Goal: Task Accomplishment & Management: Complete application form

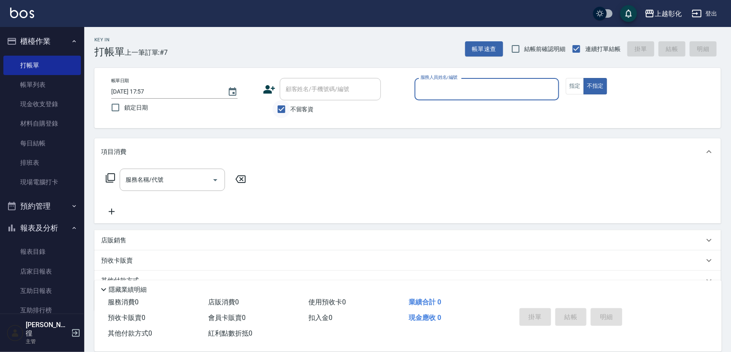
click at [277, 108] on input "不留客資" at bounding box center [281, 109] width 18 height 18
checkbox input "false"
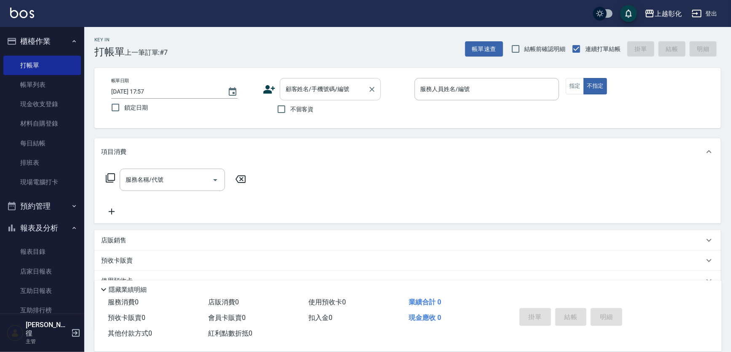
click at [288, 99] on div "顧客姓名/手機號碼/編號" at bounding box center [330, 89] width 101 height 22
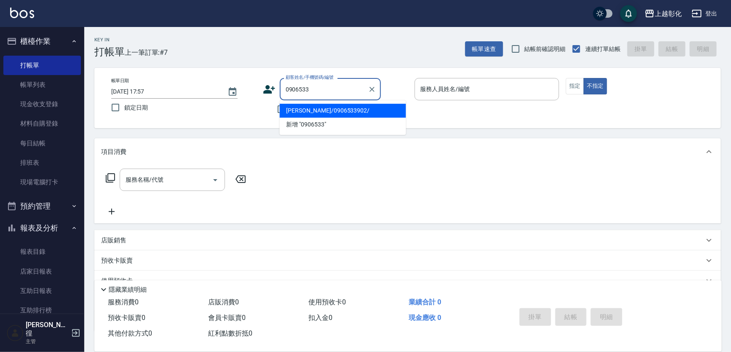
type input "[PERSON_NAME]/0906533902/"
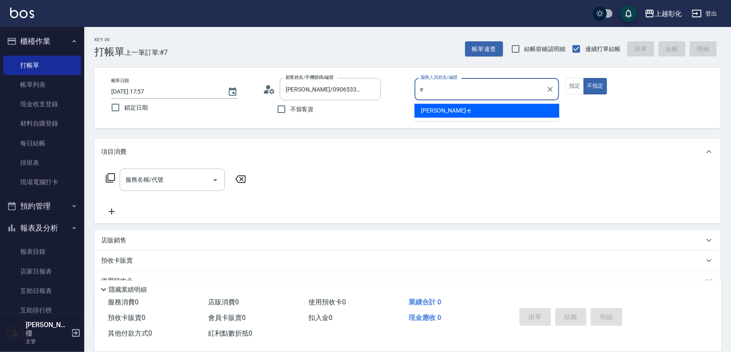
type input "[PERSON_NAME]-e"
type button "false"
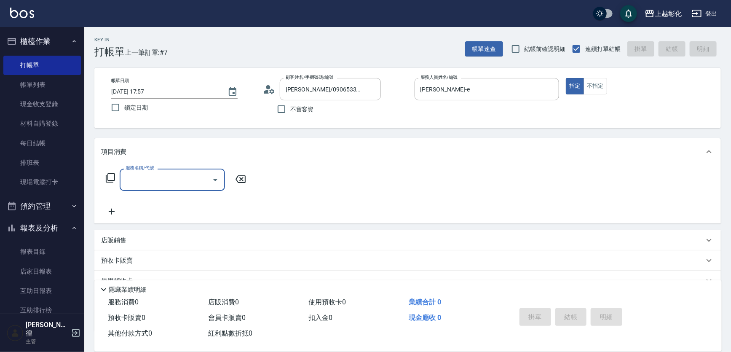
type input "f"
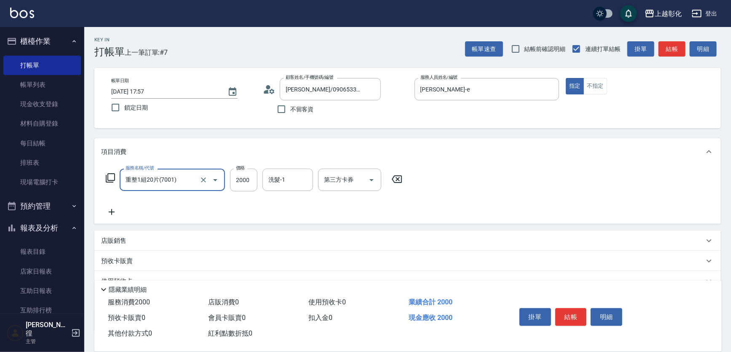
type input "重整1組20片(7001)"
type input "0"
type input "5"
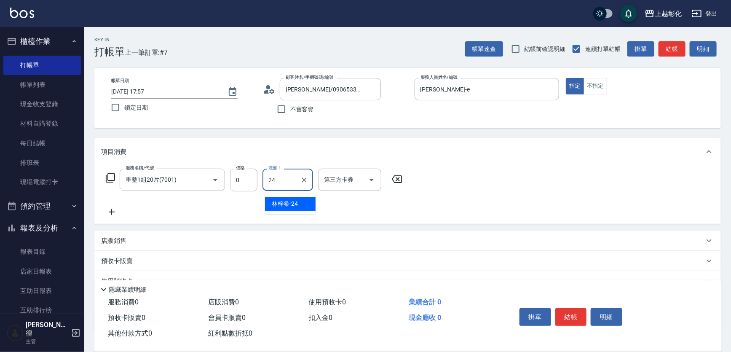
type input "[PERSON_NAME]-24"
click at [248, 178] on input "0" at bounding box center [243, 179] width 27 height 23
type input "5000"
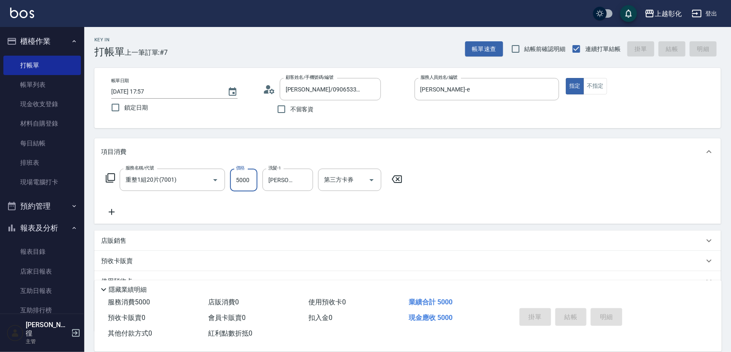
type input "[DATE] 17:58"
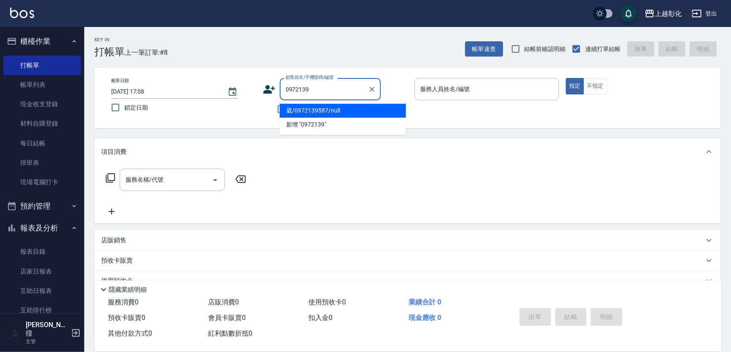
type input "葳/0972139587/null"
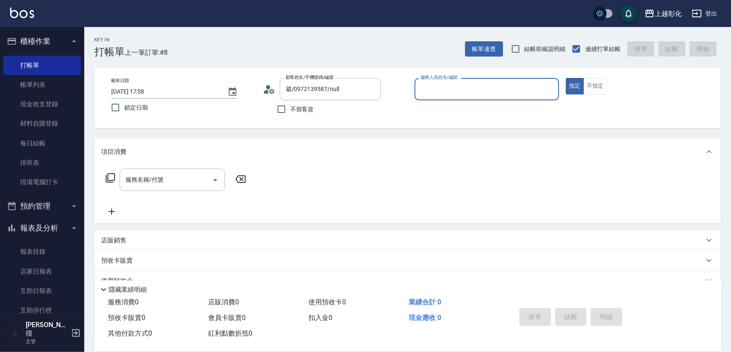
type input "ㄗ"
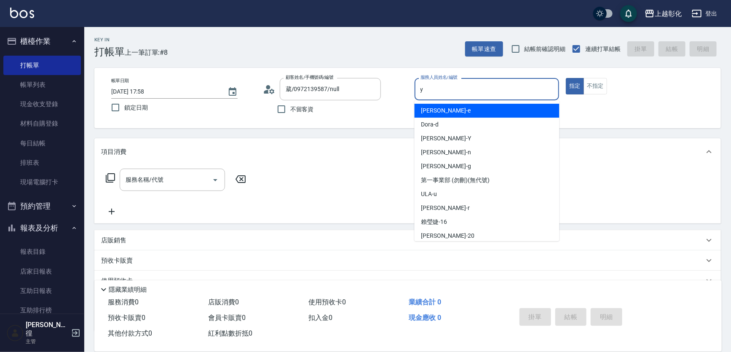
type input "[PERSON_NAME]-Y"
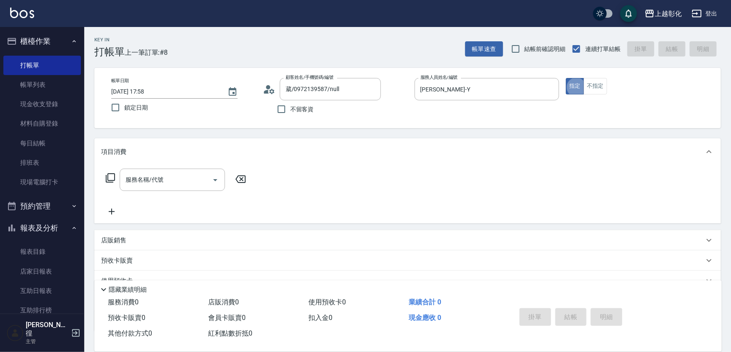
type button "true"
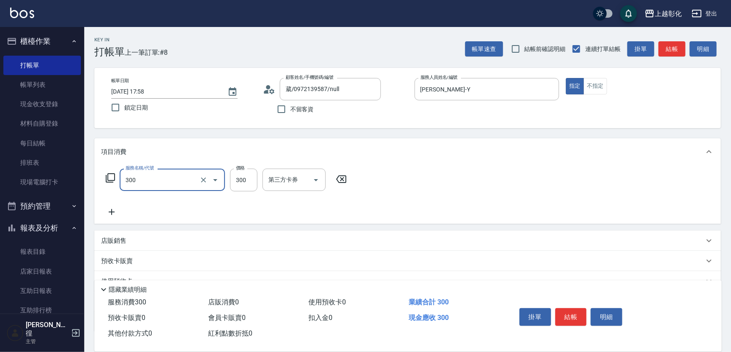
type input "A級剪髮(300)"
type input "750"
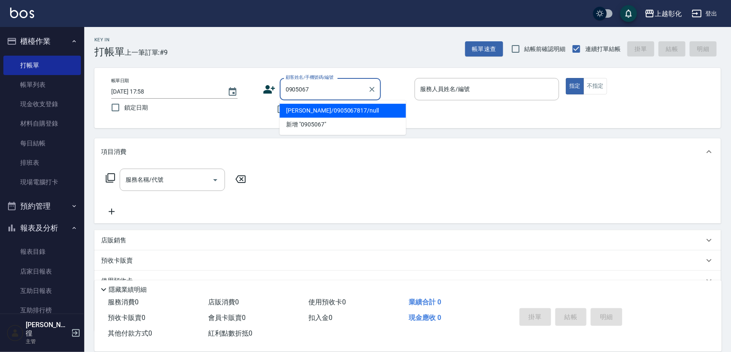
type input "[PERSON_NAME]/0905067817/null"
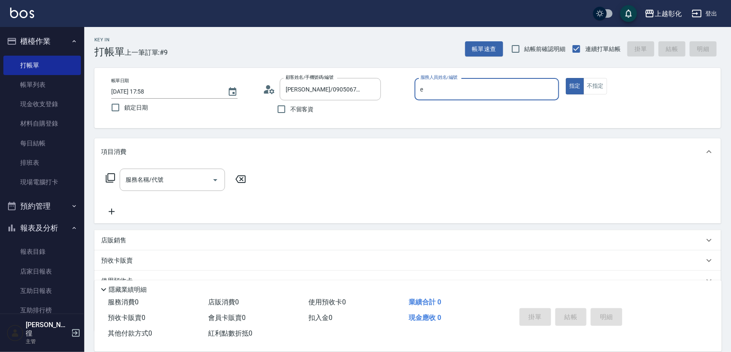
type input "[PERSON_NAME]-e"
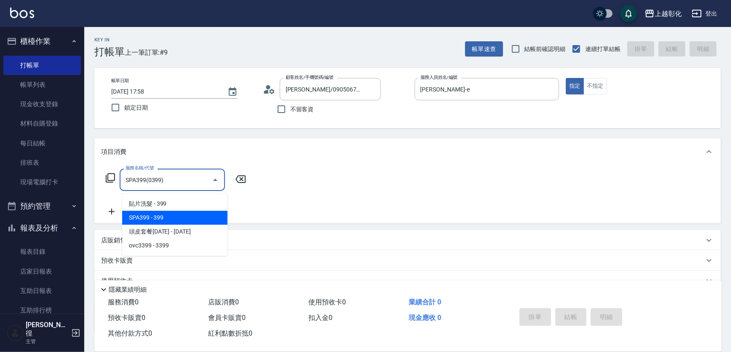
type input "SPA399(0399)"
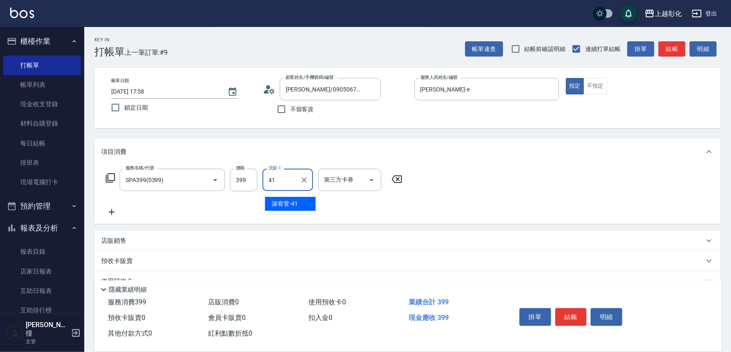
type input "[PERSON_NAME]-41"
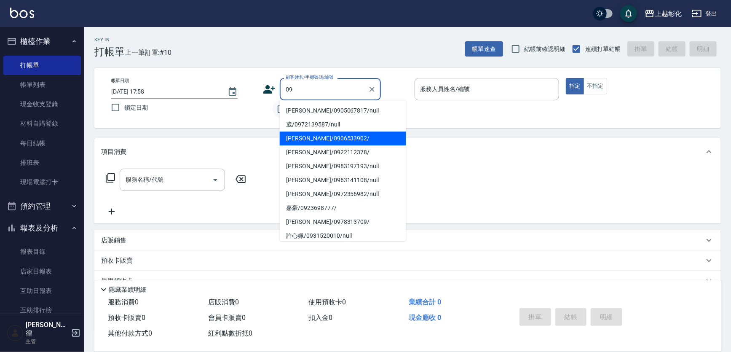
type input "09"
click at [278, 102] on input "不留客資" at bounding box center [281, 109] width 18 height 18
checkbox input "true"
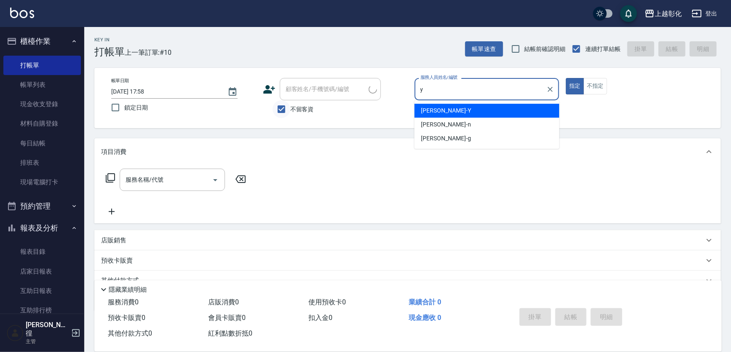
type input "[PERSON_NAME]-Y"
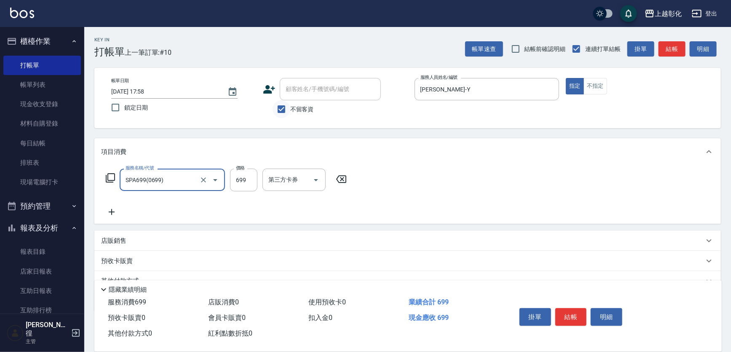
type input "SPA699(0699)"
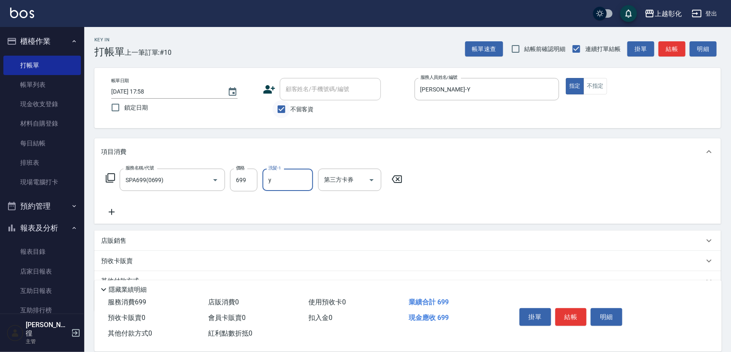
type input "[PERSON_NAME]-Y"
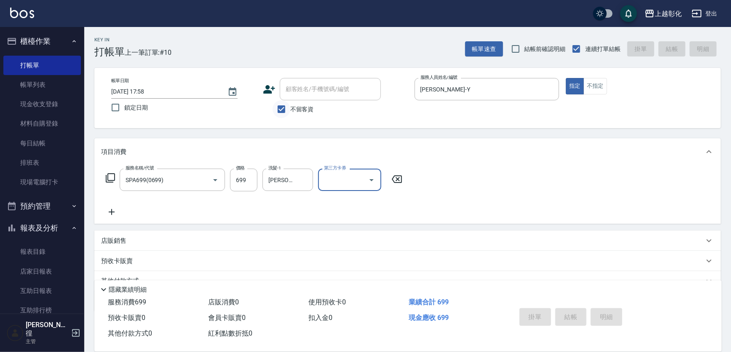
type input "[DATE] 17:59"
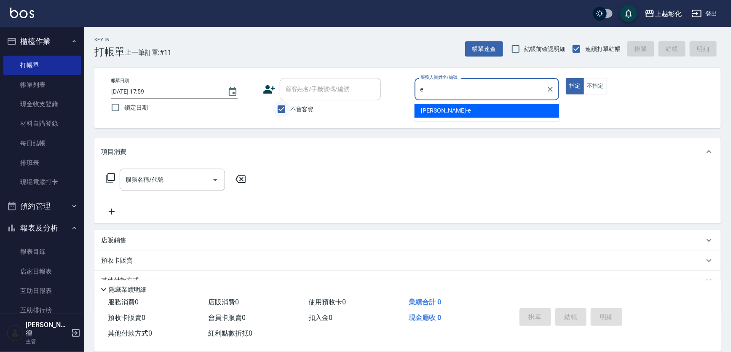
type input "[PERSON_NAME]-e"
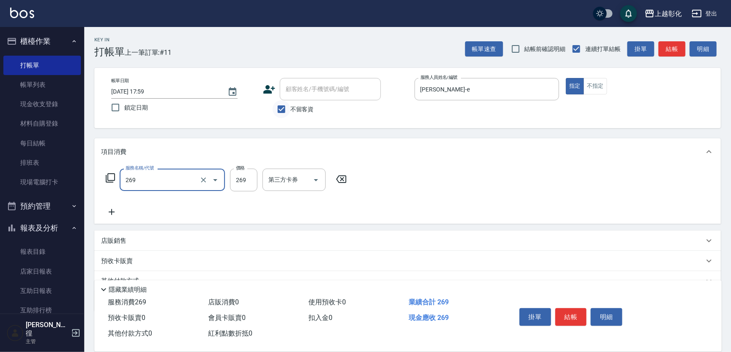
type input "269"
type input "3"
type input "一般洗剪(269)"
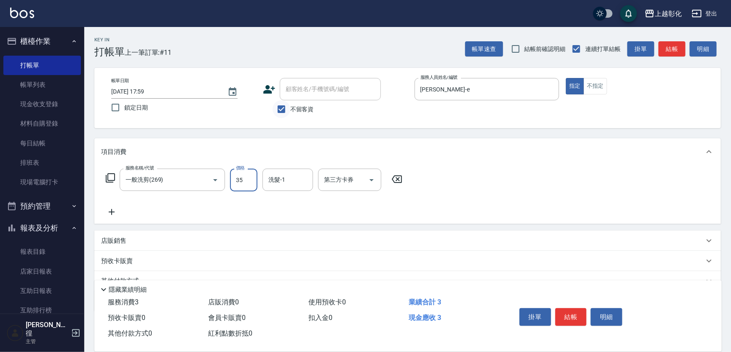
type input "350"
type input "[PERSON_NAME]-41"
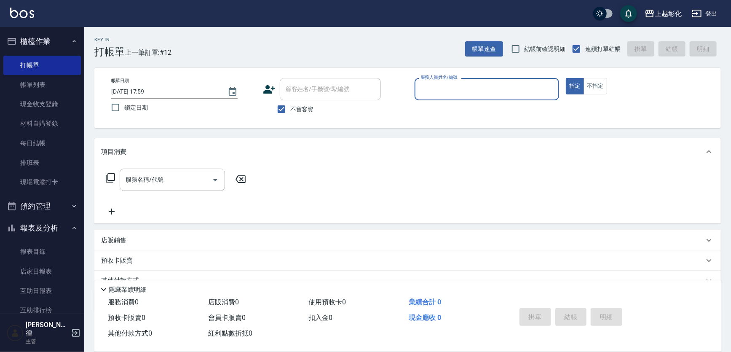
click at [304, 114] on span "不留客資" at bounding box center [302, 109] width 24 height 9
click at [290, 114] on input "不留客資" at bounding box center [281, 109] width 18 height 18
checkbox input "false"
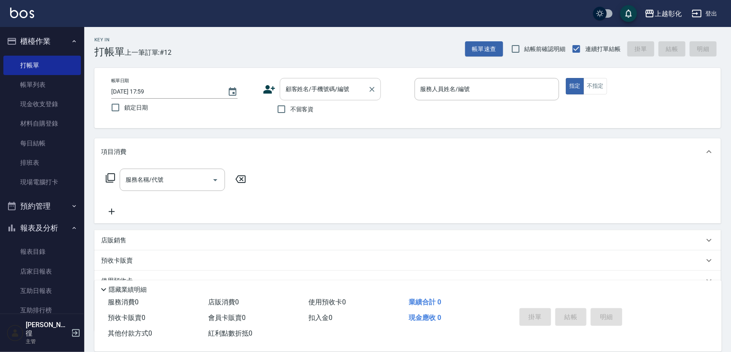
click at [308, 93] on input "顧客姓名/手機號碼/編號" at bounding box center [323, 89] width 81 height 15
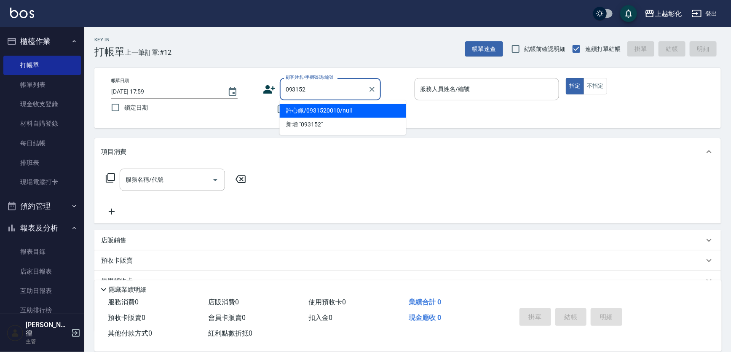
type input "093152"
type input "e"
type input "許心姵/0931520010/null"
type input "[PERSON_NAME]-e"
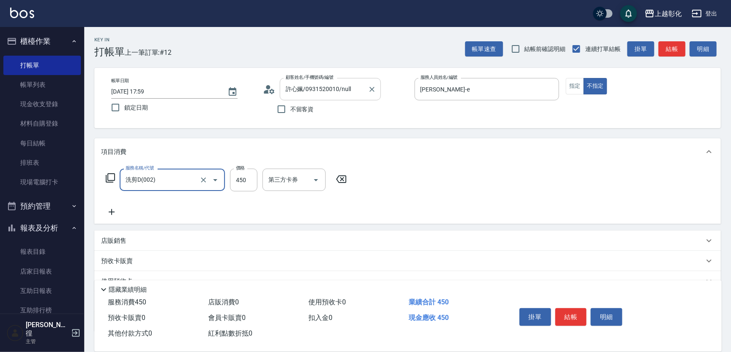
type input "洗剪D(002)"
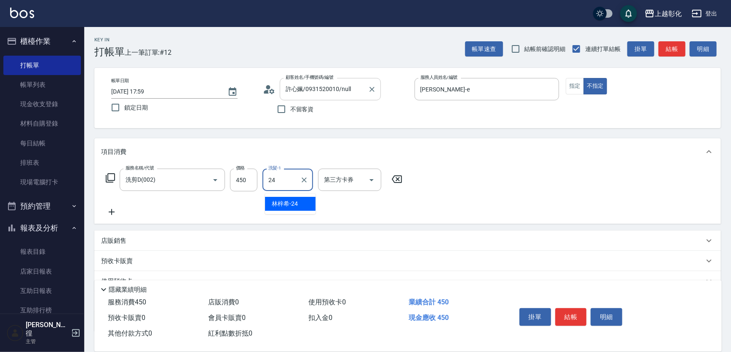
type input "[PERSON_NAME]-24"
